Goal: Check status

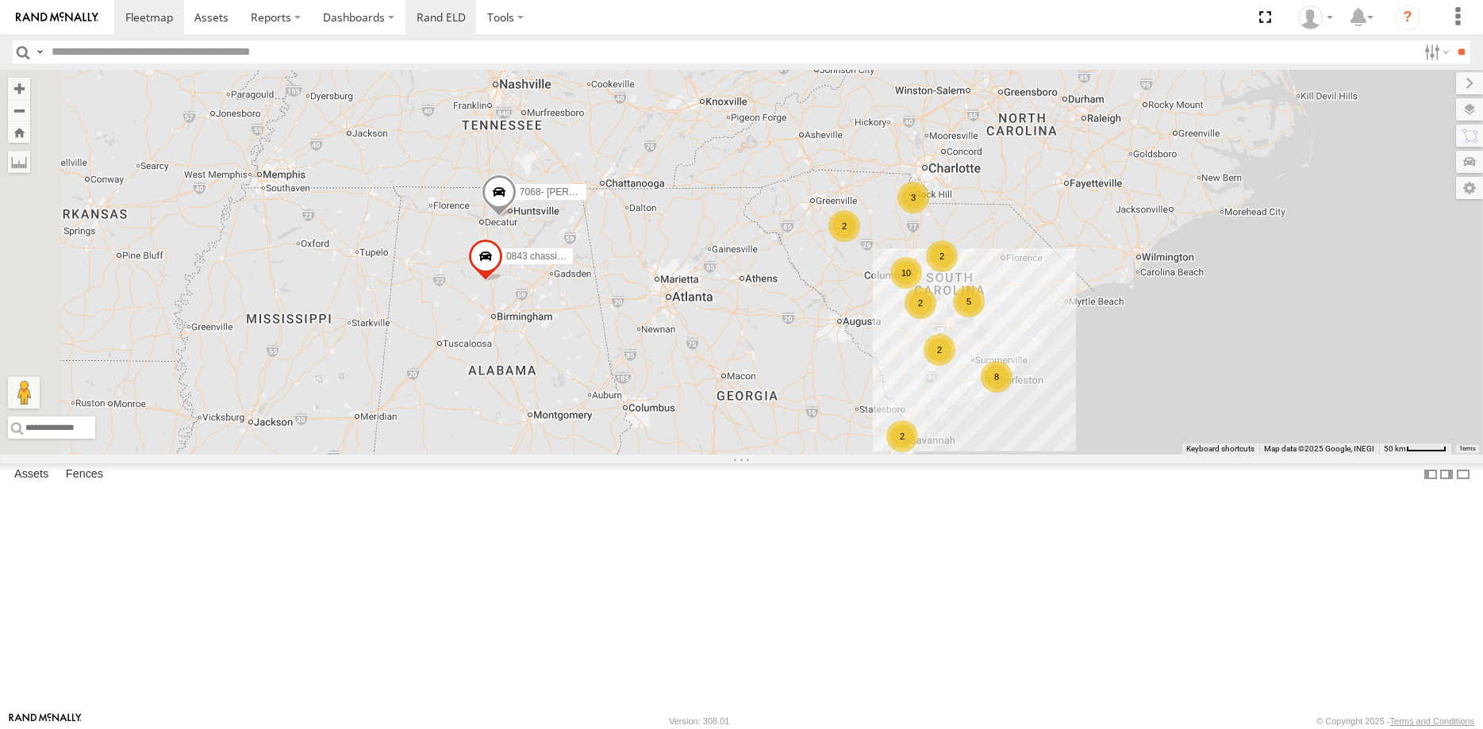
click at [443, 13] on link "Rand ELD" at bounding box center [441, 17] width 71 height 34
click at [0, 0] on link at bounding box center [0, 0] width 0 height 0
